Goal: Information Seeking & Learning: Learn about a topic

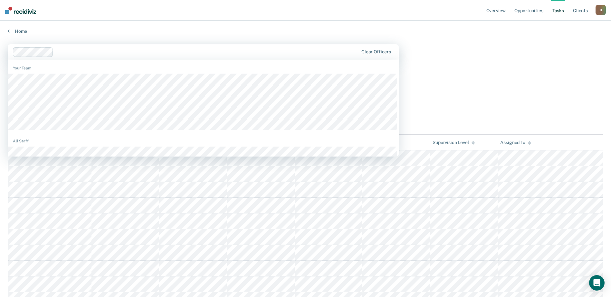
click at [457, 68] on div "Tasks" at bounding box center [305, 74] width 595 height 13
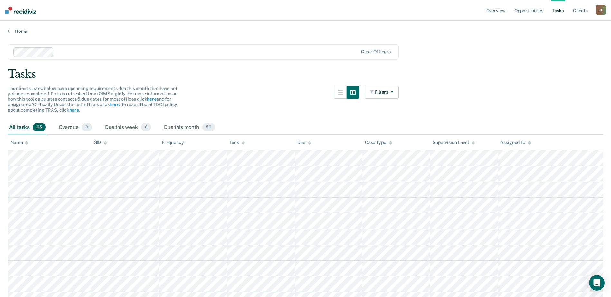
click at [20, 127] on div "All tasks 65" at bounding box center [27, 128] width 39 height 14
click at [559, 11] on link "Tasks" at bounding box center [558, 10] width 14 height 21
click at [63, 127] on div "Overdue 9" at bounding box center [75, 128] width 36 height 14
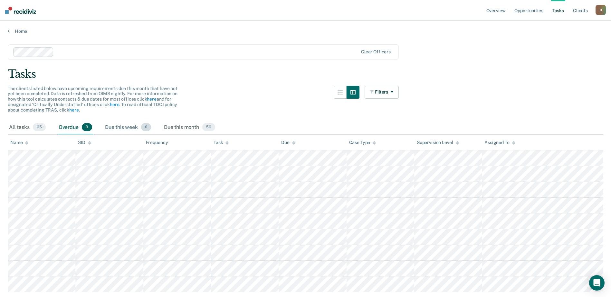
click at [126, 127] on div "Due this week 0" at bounding box center [128, 128] width 49 height 14
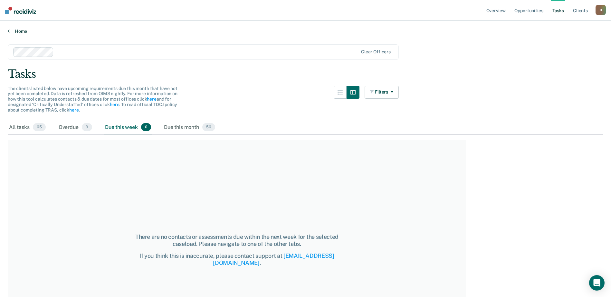
click at [11, 33] on link "Home" at bounding box center [305, 31] width 595 height 6
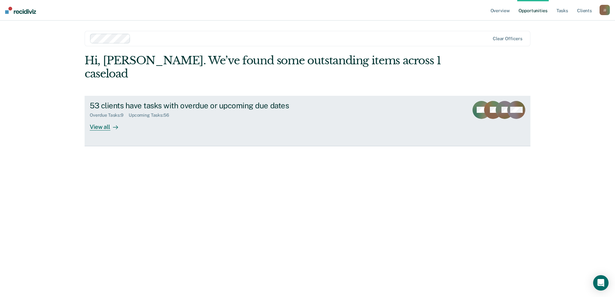
click at [100, 118] on div "View all" at bounding box center [108, 124] width 36 height 13
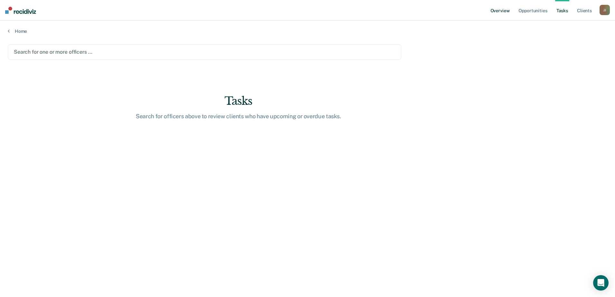
click at [502, 10] on link "Overview" at bounding box center [501, 10] width 22 height 21
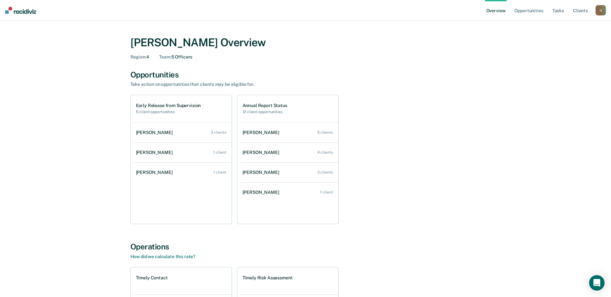
scroll to position [133, 0]
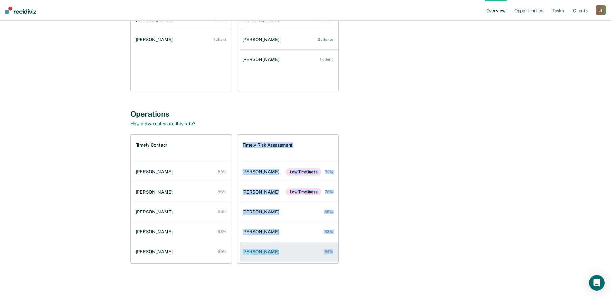
drag, startPoint x: 242, startPoint y: 145, endPoint x: 338, endPoint y: 256, distance: 147.2
click at [338, 256] on div "Timely Risk Assessment [PERSON_NAME] Low Timeliness 72% [PERSON_NAME] Low Timel…" at bounding box center [287, 199] width 101 height 129
drag, startPoint x: 338, startPoint y: 256, endPoint x: 321, endPoint y: 251, distance: 17.9
copy div "Timely Risk Assessment [PERSON_NAME] Low Timeliness 72% [PERSON_NAME] Low Timel…"
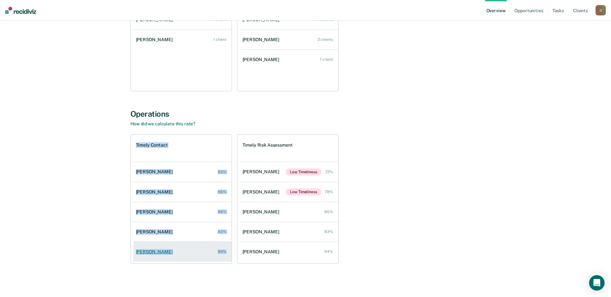
drag, startPoint x: 136, startPoint y: 144, endPoint x: 227, endPoint y: 256, distance: 144.1
click at [227, 256] on div "Timely Contact [PERSON_NAME] 83% [PERSON_NAME] 86% [PERSON_NAME] 88% [PERSON_NA…" at bounding box center [180, 199] width 101 height 129
drag, startPoint x: 227, startPoint y: 256, endPoint x: 219, endPoint y: 249, distance: 10.3
copy div "Timely Contact [PERSON_NAME] 83% [PERSON_NAME] 86% [PERSON_NAME] 88% [PERSON_NA…"
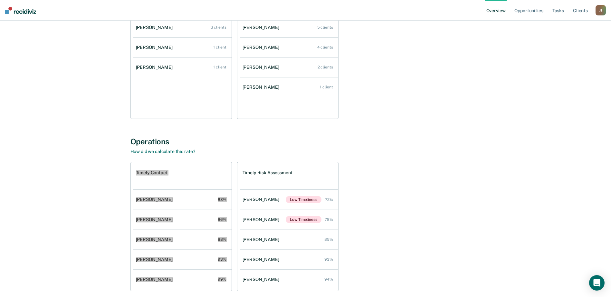
scroll to position [0, 0]
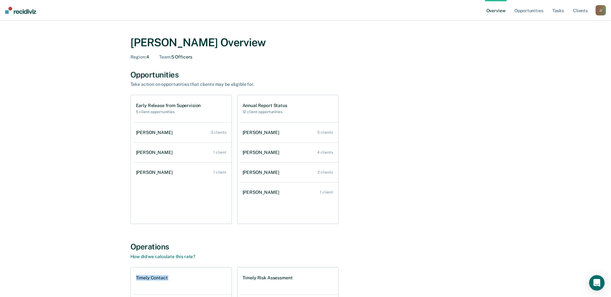
click at [498, 11] on link "Overview" at bounding box center [496, 10] width 22 height 21
click at [565, 9] on link "Tasks" at bounding box center [558, 10] width 14 height 21
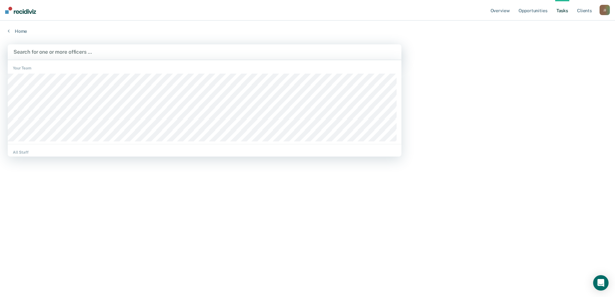
click at [75, 48] on div "Search for one or more officers …" at bounding box center [205, 52] width 384 height 9
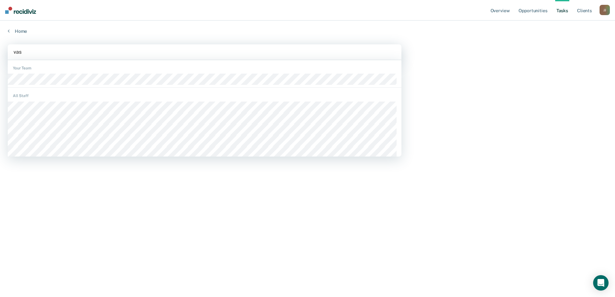
type input "vasq"
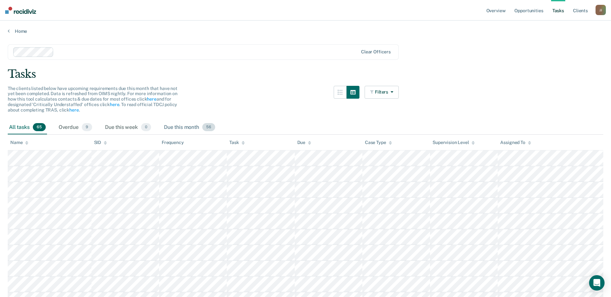
click at [188, 125] on div "Due this month 56" at bounding box center [190, 128] width 54 height 14
click at [24, 129] on div "All tasks 65" at bounding box center [27, 128] width 39 height 14
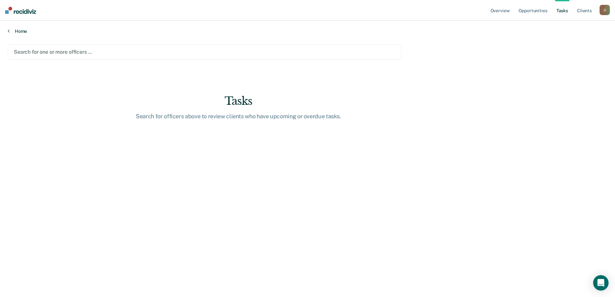
click at [9, 32] on icon at bounding box center [9, 30] width 2 height 5
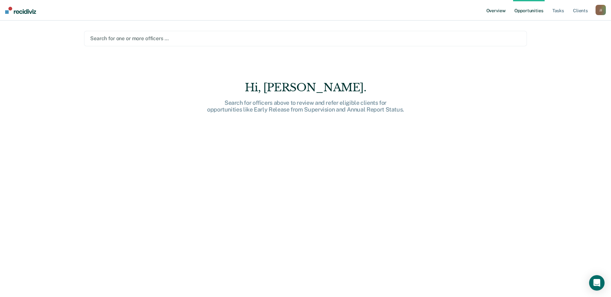
click at [503, 10] on link "Overview" at bounding box center [496, 10] width 22 height 21
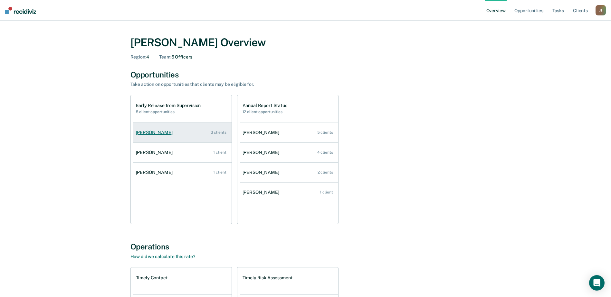
click at [154, 134] on div "[PERSON_NAME]" at bounding box center [155, 132] width 39 height 5
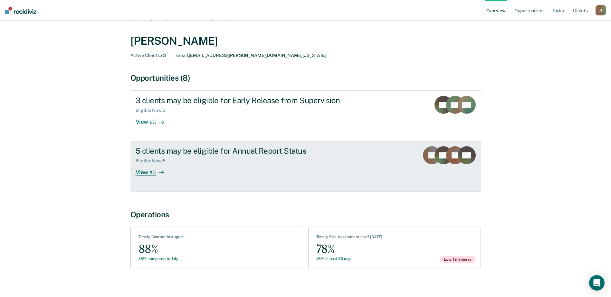
scroll to position [17, 0]
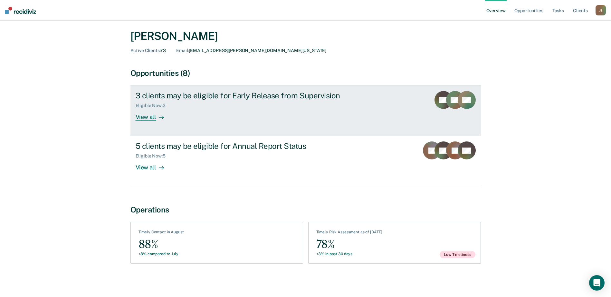
click at [145, 117] on div "View all" at bounding box center [154, 114] width 36 height 13
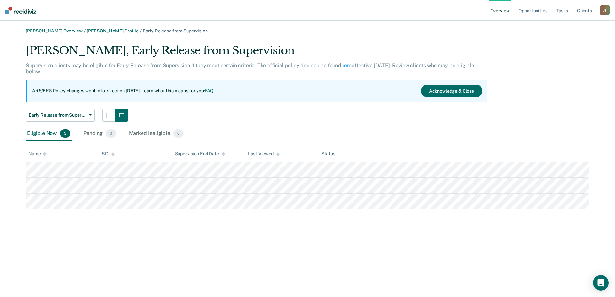
drag, startPoint x: 456, startPoint y: 153, endPoint x: 397, endPoint y: 271, distance: 132.1
click at [397, 271] on div "[PERSON_NAME] Overview / [PERSON_NAME] Profile / Early Release from Supervision…" at bounding box center [308, 152] width 600 height 248
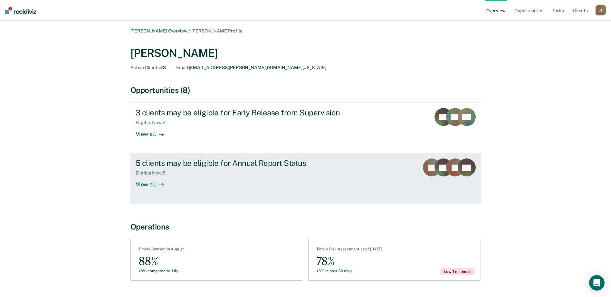
click at [155, 188] on div "View all" at bounding box center [154, 182] width 36 height 13
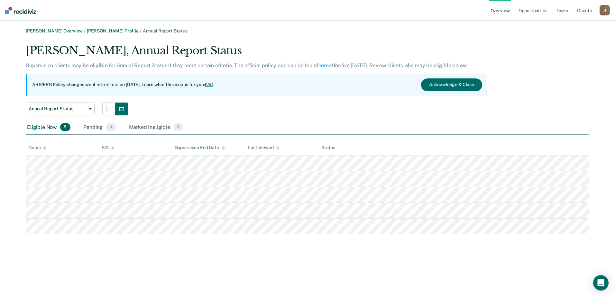
click at [417, 280] on main "[PERSON_NAME] Overview / [PERSON_NAME] Profile / Annual Report Status [PERSON_N…" at bounding box center [307, 159] width 615 height 277
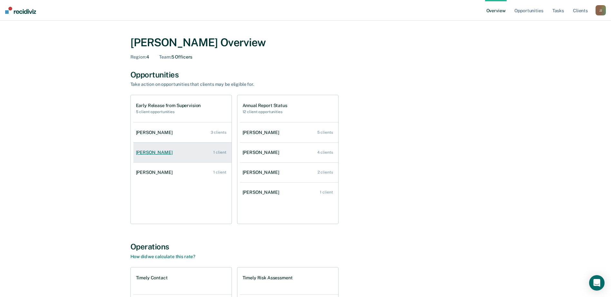
click at [164, 156] on link "[PERSON_NAME] 1 client" at bounding box center [182, 153] width 98 height 18
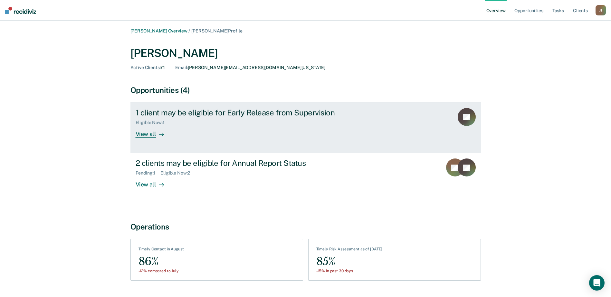
click at [146, 135] on div "View all" at bounding box center [154, 132] width 36 height 13
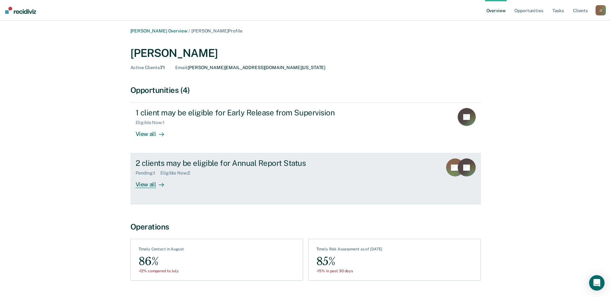
click at [141, 187] on div "View all" at bounding box center [154, 182] width 36 height 13
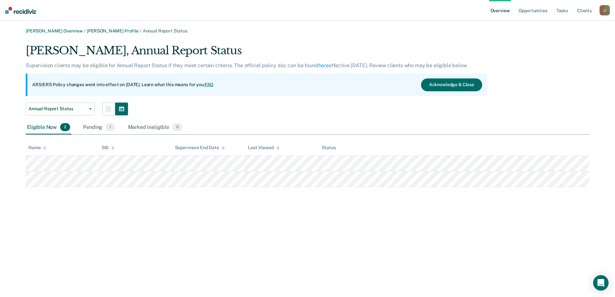
click at [166, 232] on div "[PERSON_NAME] Overview / [PERSON_NAME] Profile / Annual Report Status [PERSON_N…" at bounding box center [308, 152] width 600 height 248
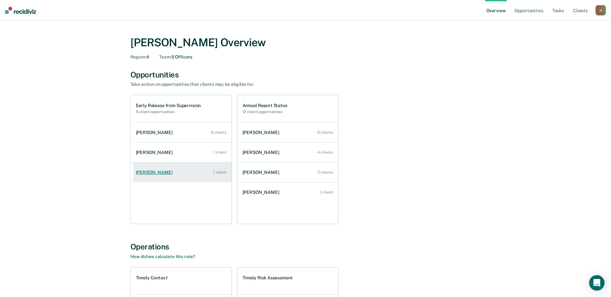
click at [164, 172] on div "[PERSON_NAME]" at bounding box center [155, 172] width 39 height 5
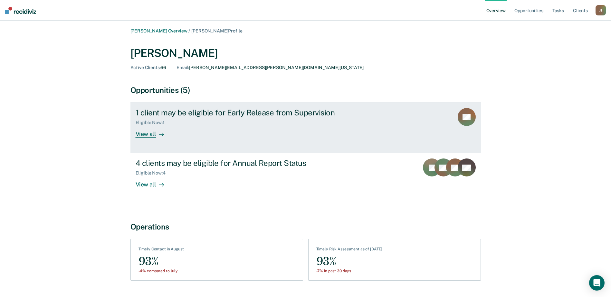
click at [149, 135] on div "View all" at bounding box center [154, 132] width 36 height 13
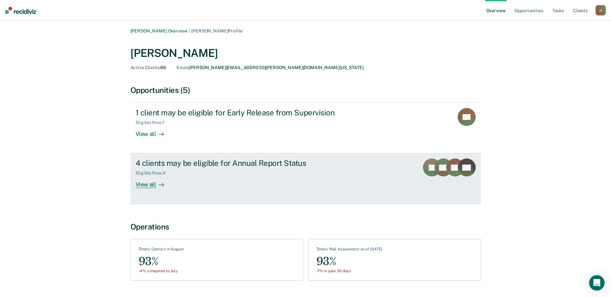
click at [148, 185] on div "View all" at bounding box center [154, 182] width 36 height 13
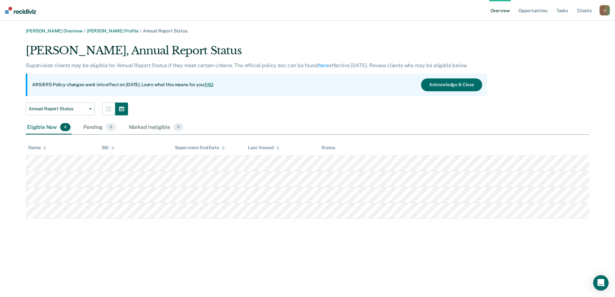
click at [309, 260] on div "[PERSON_NAME] Overview / [PERSON_NAME] Profile / Annual Report Status [PERSON_N…" at bounding box center [308, 152] width 600 height 248
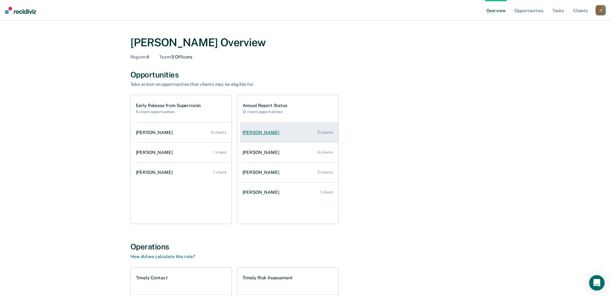
click at [265, 131] on div "[PERSON_NAME]" at bounding box center [261, 132] width 39 height 5
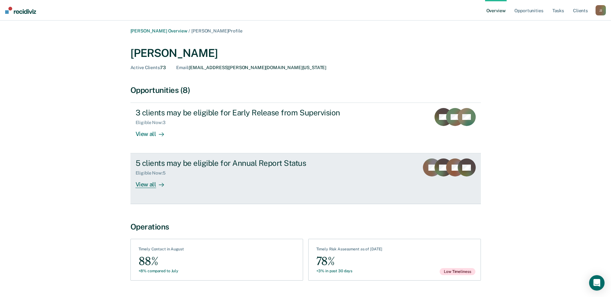
click at [150, 183] on div "View all" at bounding box center [154, 182] width 36 height 13
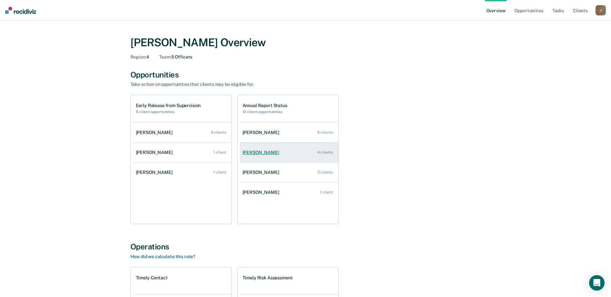
click at [263, 154] on div "[PERSON_NAME]" at bounding box center [261, 152] width 39 height 5
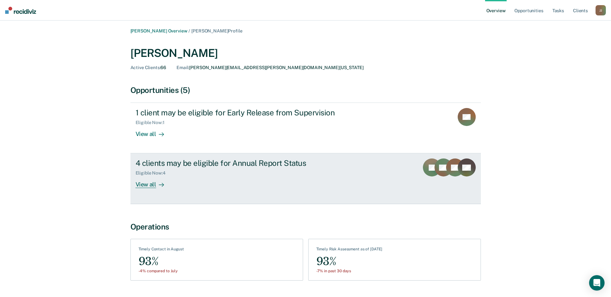
click at [151, 183] on div "View all" at bounding box center [154, 182] width 36 height 13
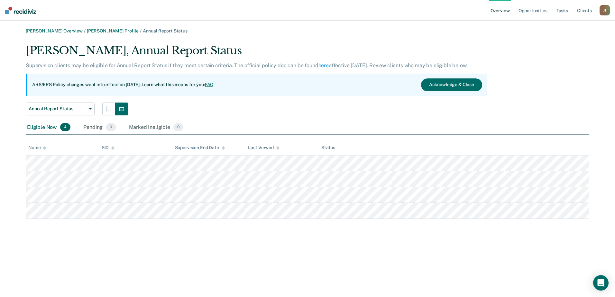
click at [432, 256] on div "[PERSON_NAME] Overview / [PERSON_NAME] Profile / Annual Report Status [PERSON_N…" at bounding box center [308, 152] width 600 height 248
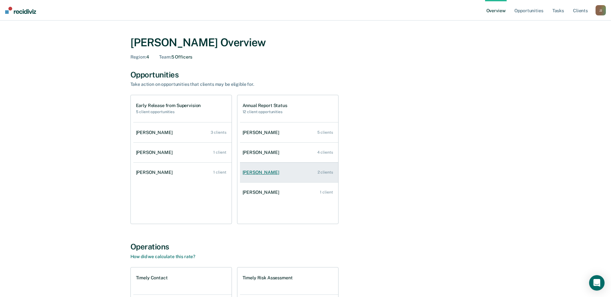
click at [253, 173] on div "[PERSON_NAME]" at bounding box center [261, 172] width 39 height 5
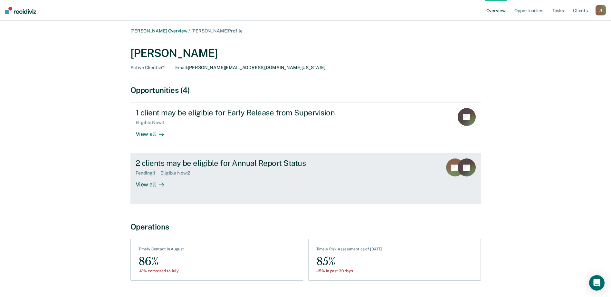
click at [150, 184] on div "View all" at bounding box center [154, 182] width 36 height 13
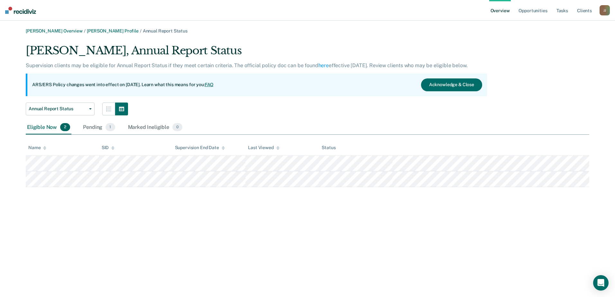
click at [252, 222] on div "[PERSON_NAME] Overview / [PERSON_NAME] Profile / Annual Report Status [PERSON_N…" at bounding box center [308, 152] width 600 height 248
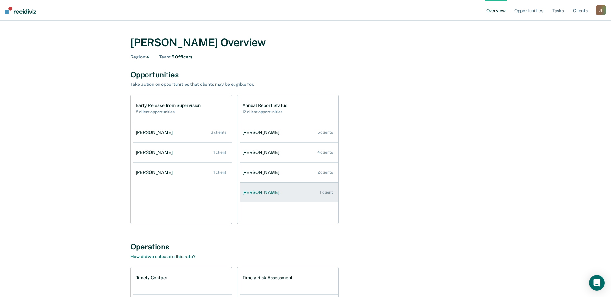
click at [266, 192] on div "[PERSON_NAME]" at bounding box center [261, 192] width 39 height 5
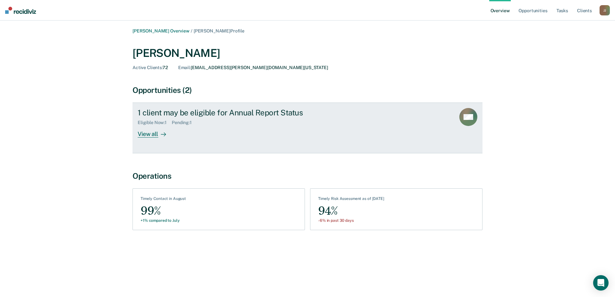
click at [154, 132] on div "View all" at bounding box center [156, 132] width 36 height 13
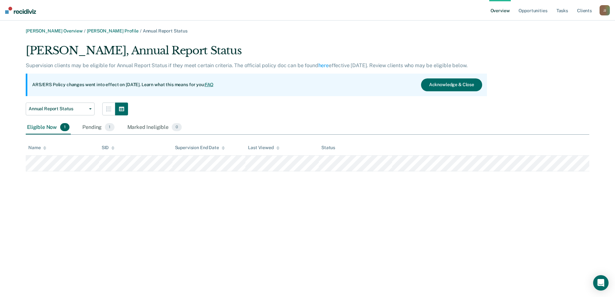
click at [102, 233] on div "[PERSON_NAME] Overview / [PERSON_NAME] Profile / Annual Report Status [PERSON_N…" at bounding box center [308, 152] width 600 height 248
click at [303, 218] on div "[PERSON_NAME] Overview / [PERSON_NAME] Profile / Annual Report Status [PERSON_N…" at bounding box center [308, 152] width 600 height 248
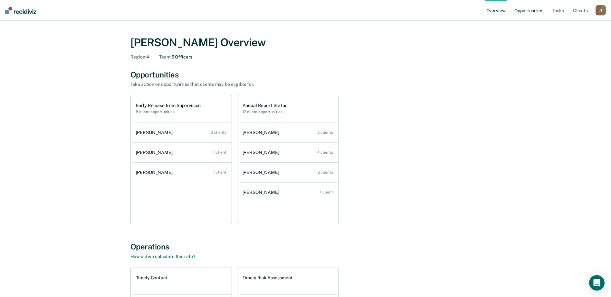
click at [522, 14] on link "Opportunities" at bounding box center [528, 10] width 31 height 21
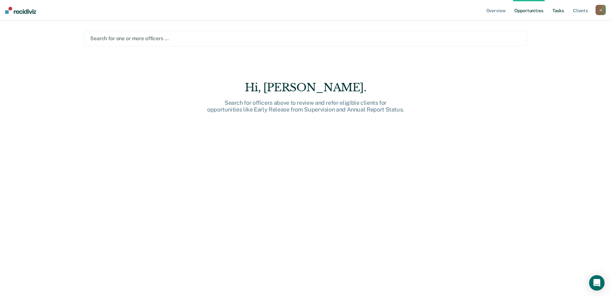
click at [562, 13] on link "Tasks" at bounding box center [558, 10] width 14 height 21
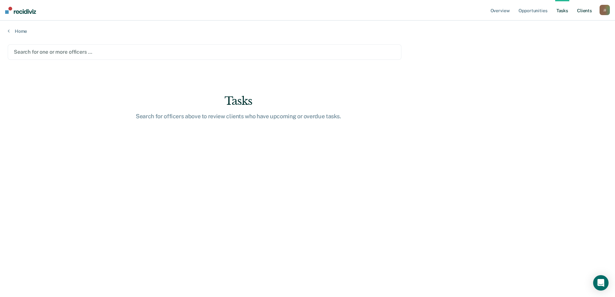
click at [586, 10] on link "Client s" at bounding box center [584, 10] width 17 height 21
